Goal: Check status: Check status

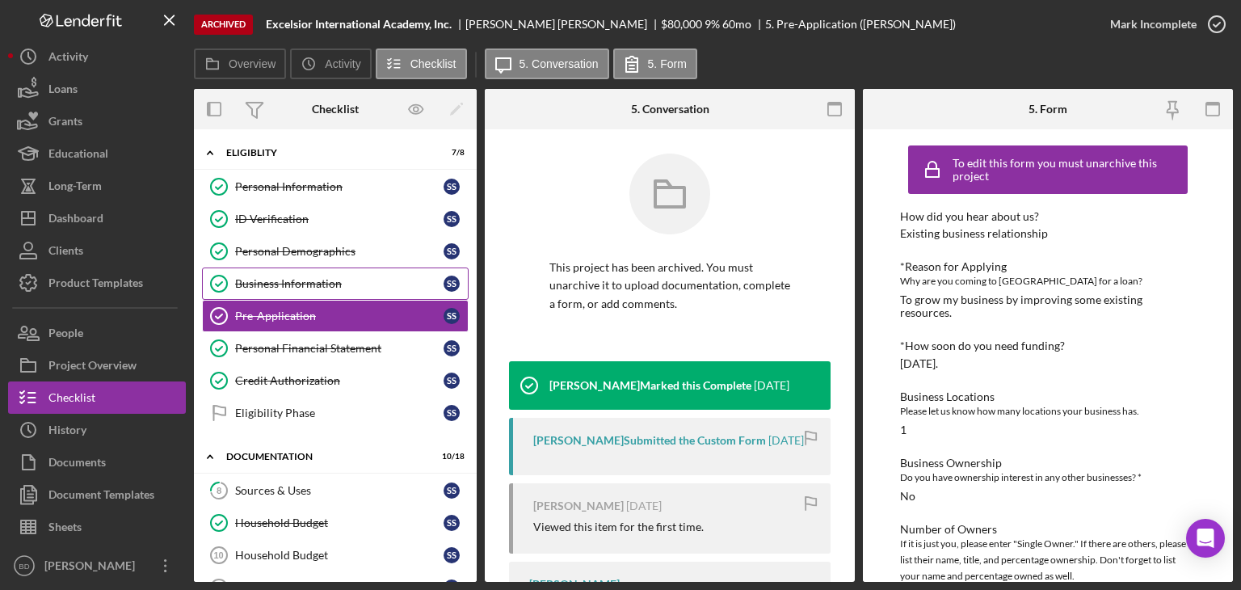
click at [287, 280] on div "Business Information" at bounding box center [339, 283] width 208 height 13
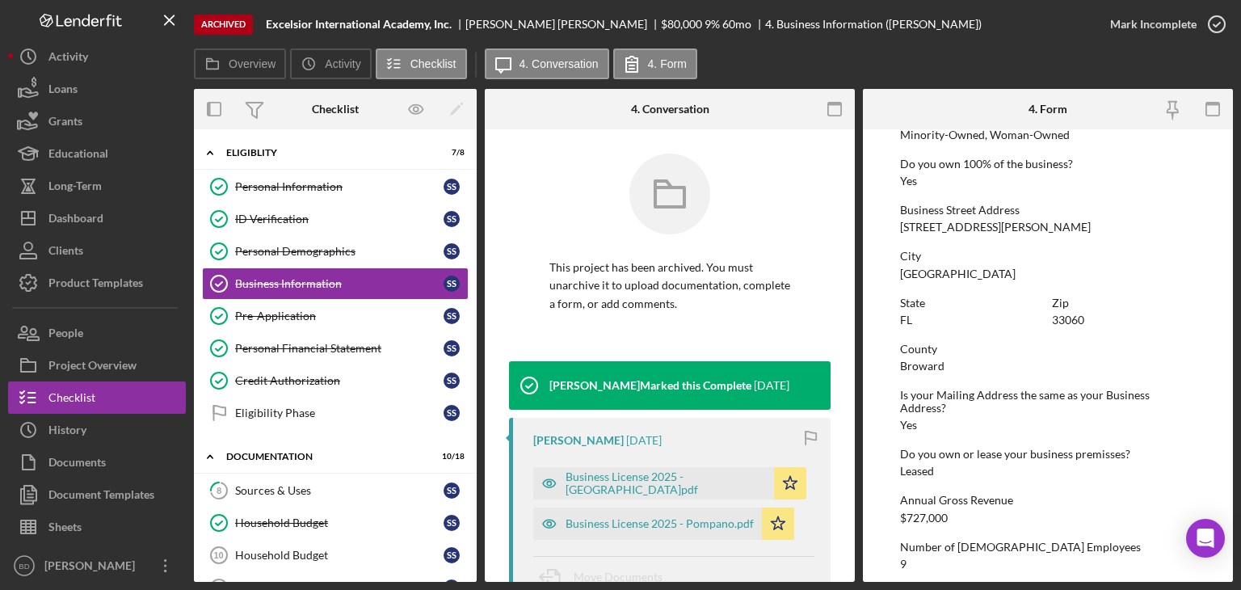
scroll to position [646, 0]
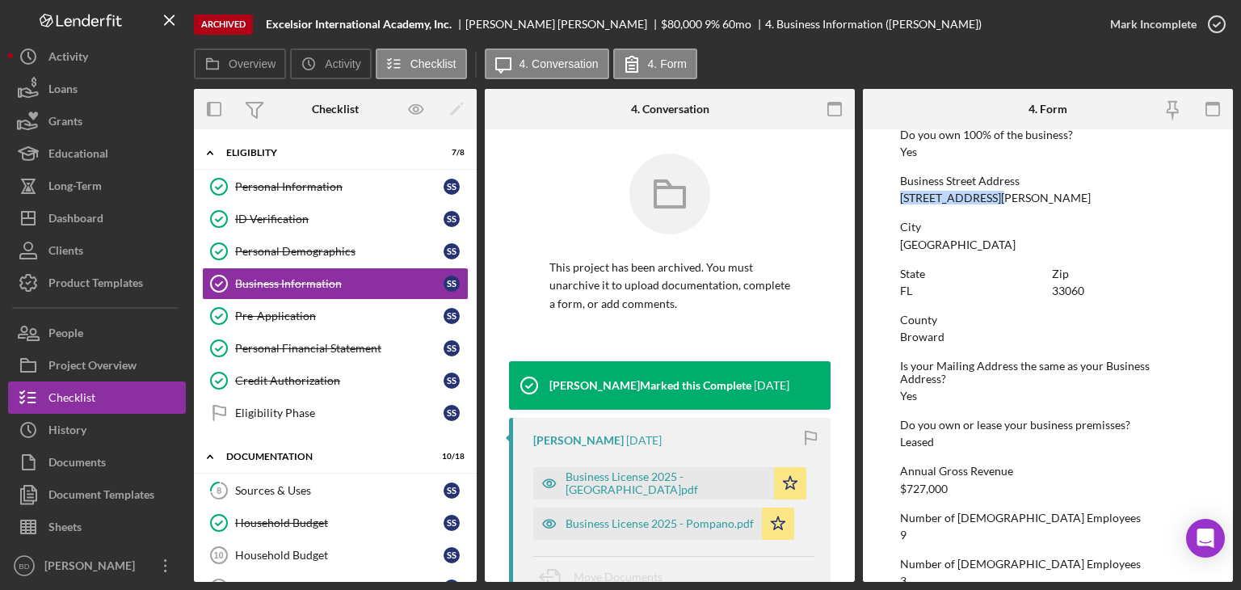
drag, startPoint x: 906, startPoint y: 195, endPoint x: 1030, endPoint y: 197, distance: 124.5
click at [1030, 197] on form "To edit this form you must unarchive this project Business Name Excelsior Inter…" at bounding box center [1048, 355] width 370 height 453
click at [74, 212] on div "Dashboard" at bounding box center [75, 220] width 55 height 36
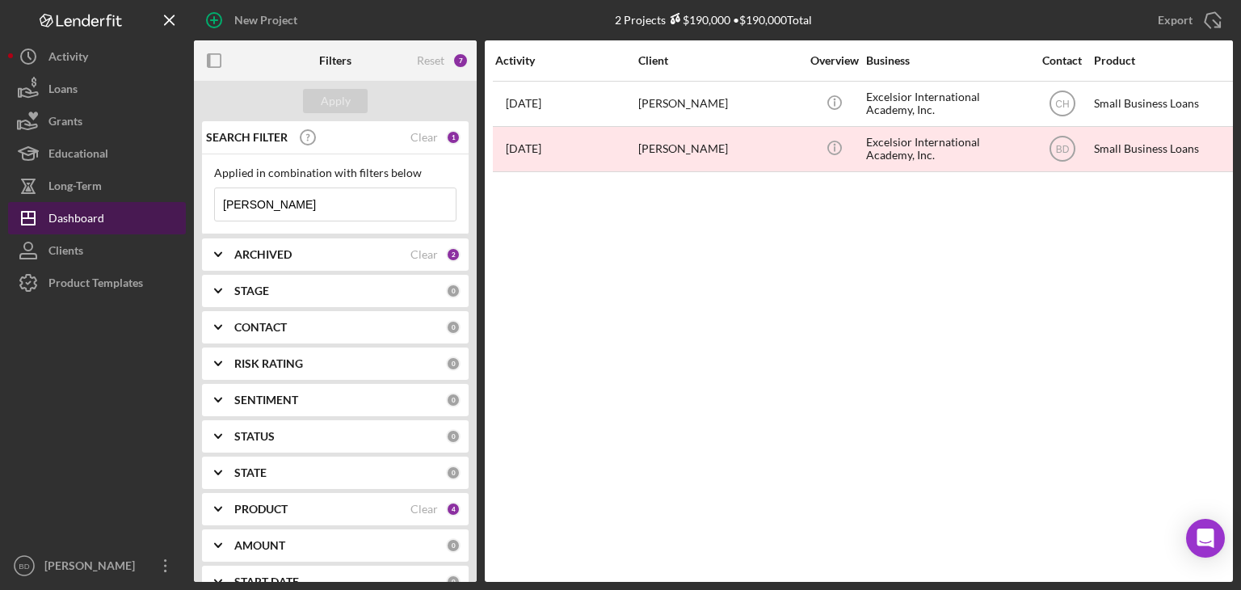
drag, startPoint x: 348, startPoint y: 210, endPoint x: 133, endPoint y: 203, distance: 215.9
click at [133, 203] on div "New Project 2 Projects $190,000 • $190,000 Total [PERSON_NAME] Export Icon/Expo…" at bounding box center [620, 291] width 1225 height 582
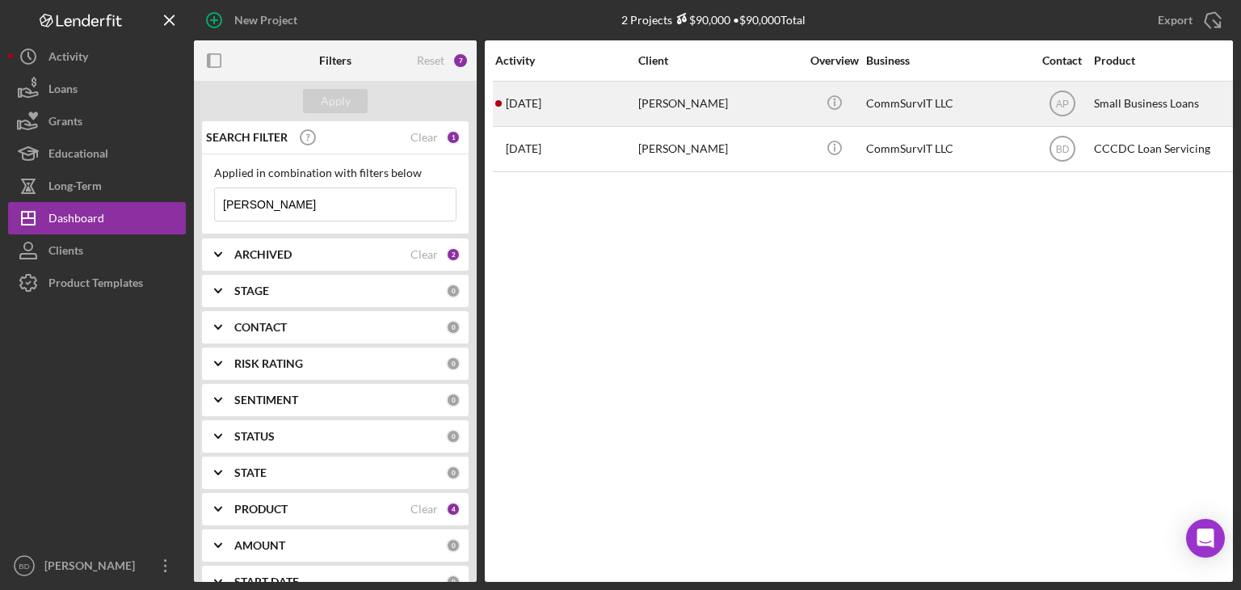
type input "[PERSON_NAME]"
click at [906, 101] on div "CommSurvIT LLC" at bounding box center [947, 103] width 162 height 43
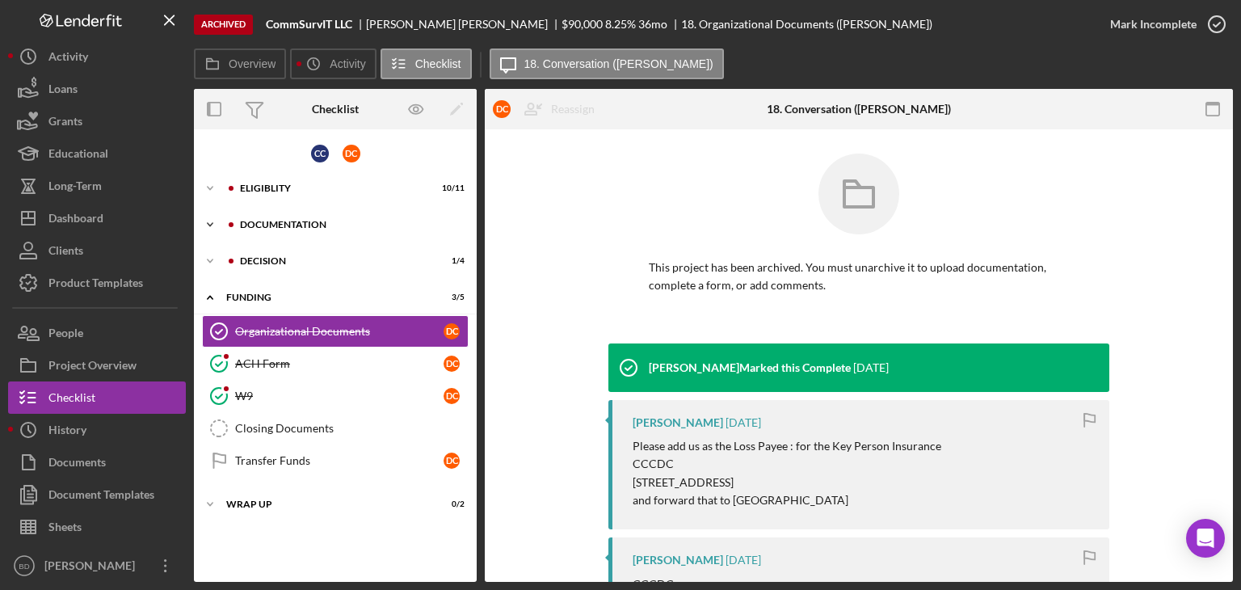
click at [268, 225] on div "Documentation" at bounding box center [348, 225] width 217 height 10
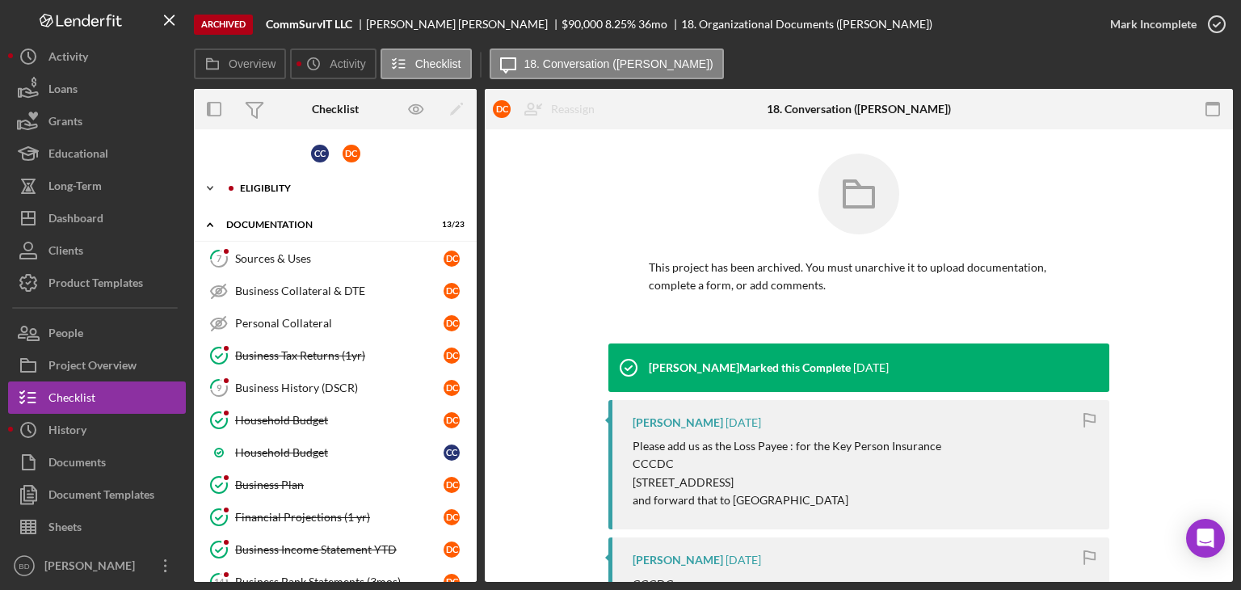
click at [281, 192] on div "Icon/Expander Eligiblity 10 / 11" at bounding box center [335, 188] width 283 height 32
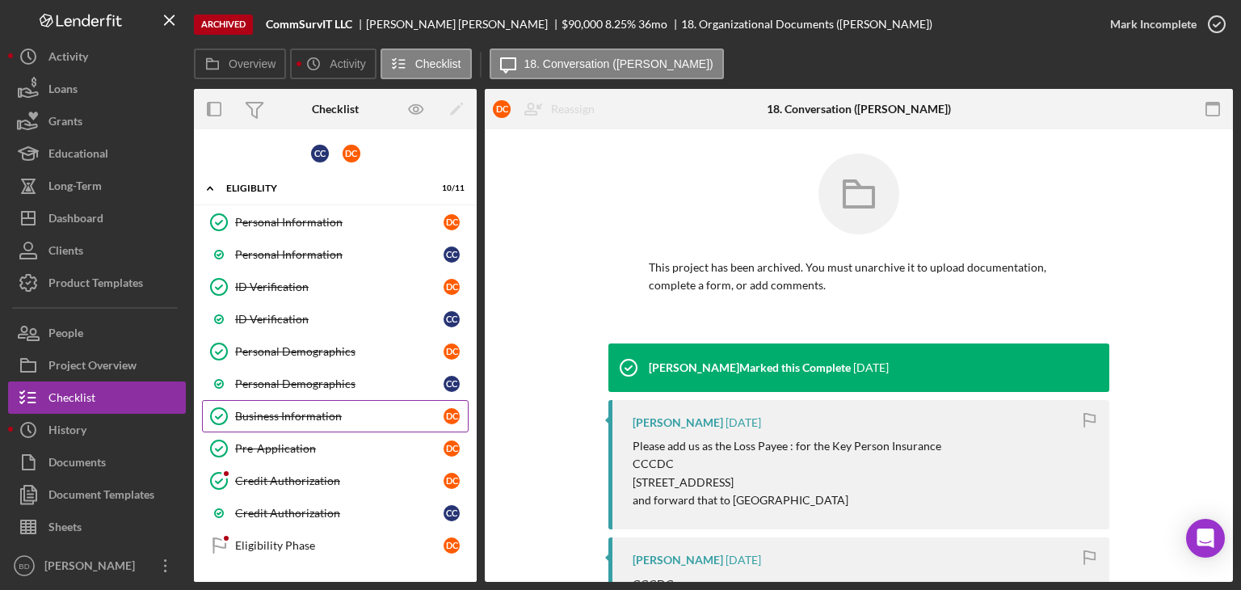
click at [288, 401] on link "Business Information Business Information D C" at bounding box center [335, 416] width 267 height 32
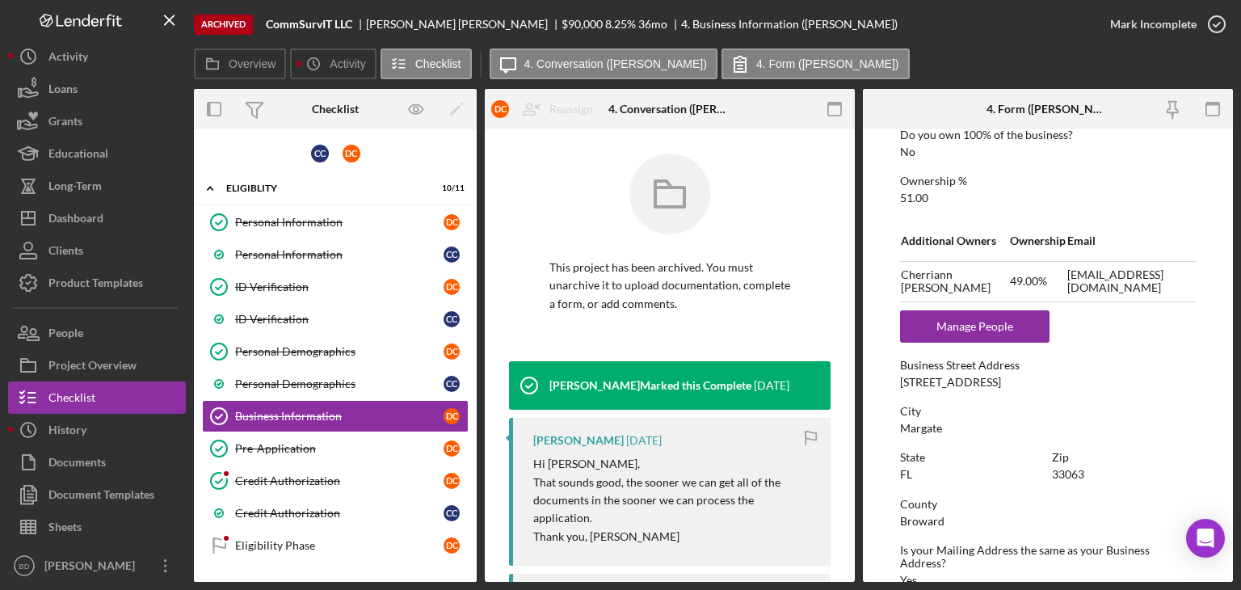
scroll to position [808, 0]
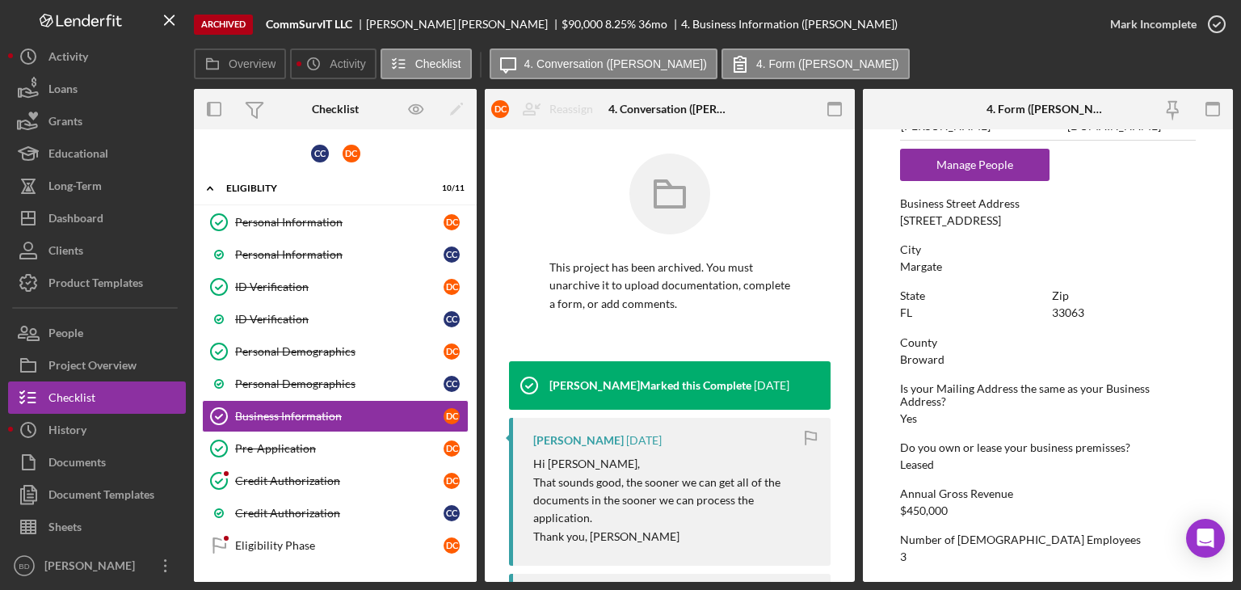
drag, startPoint x: 899, startPoint y: 223, endPoint x: 1047, endPoint y: 213, distance: 148.3
click at [1047, 213] on div "Business Street Address [STREET_ADDRESS]" at bounding box center [1048, 212] width 296 height 30
